Goal: Transaction & Acquisition: Purchase product/service

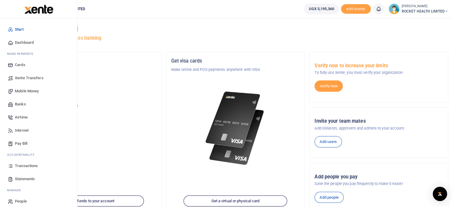
click at [30, 91] on span "Mobile Money" at bounding box center [27, 91] width 24 height 6
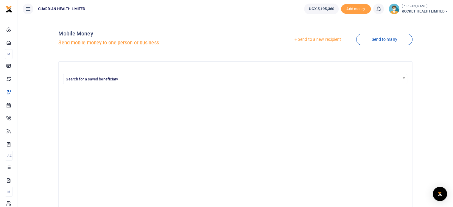
click at [318, 40] on link "Send to a new recipient" at bounding box center [318, 39] width 78 height 11
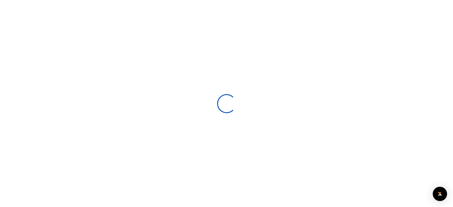
select select
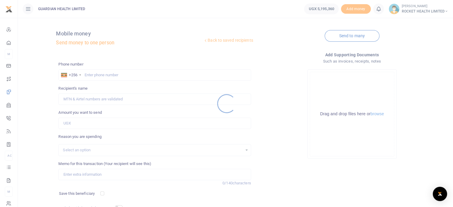
click at [93, 75] on div at bounding box center [226, 103] width 453 height 207
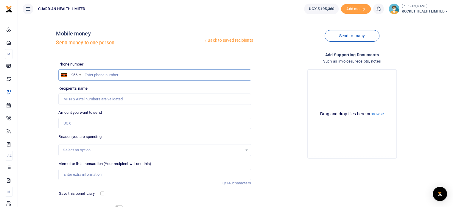
click at [91, 75] on input "text" at bounding box center [154, 74] width 193 height 11
type input "751398316"
type input "Peace Kabugho"
type input "751398316"
click at [76, 122] on input "Amount you want to send" at bounding box center [154, 123] width 193 height 11
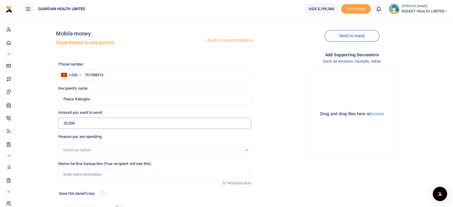
type input "20,000"
click at [76, 155] on div "Select an option" at bounding box center [154, 150] width 193 height 12
click at [79, 153] on div "Select an option" at bounding box center [154, 150] width 193 height 12
click at [84, 150] on div "Select an option" at bounding box center [152, 150] width 179 height 6
type input "l"
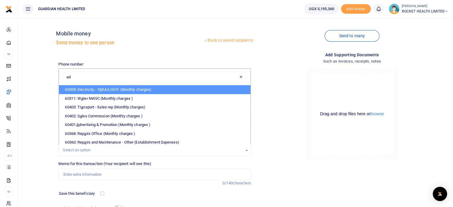
type input "adm"
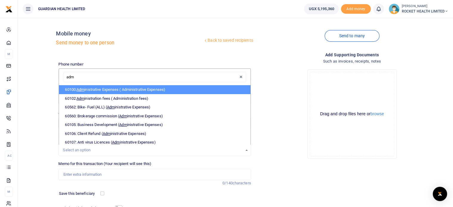
click at [144, 88] on li "60100: Adm inistrative Expenses ( Administrative Expenses)" at bounding box center [154, 89] width 191 height 9
select select "5406"
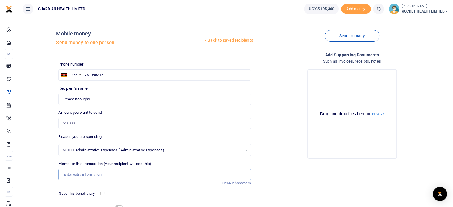
click at [75, 173] on input "Memo for this transaction (Your recipient will see this)" at bounding box center [154, 174] width 193 height 11
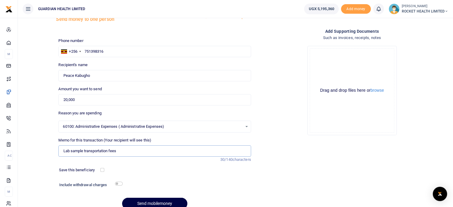
scroll to position [51, 0]
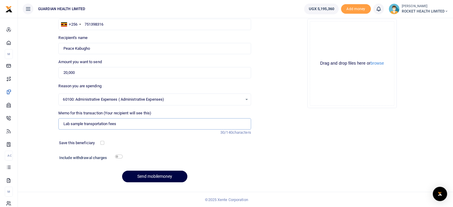
type input "Lab sample transportation fees"
click at [120, 157] on input "checkbox" at bounding box center [119, 157] width 8 height 4
checkbox input "true"
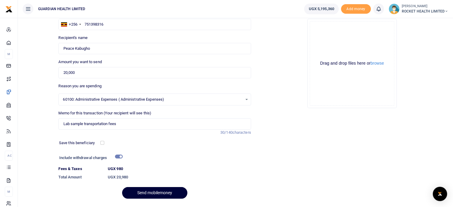
click at [160, 193] on button "Send mobilemoney" at bounding box center [154, 193] width 65 height 12
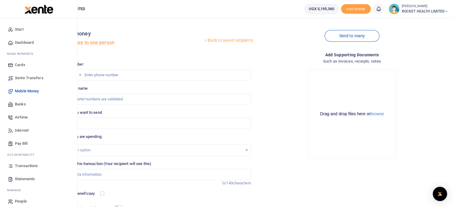
click at [30, 167] on span "Transactions" at bounding box center [26, 166] width 23 height 6
